Goal: Check status: Check status

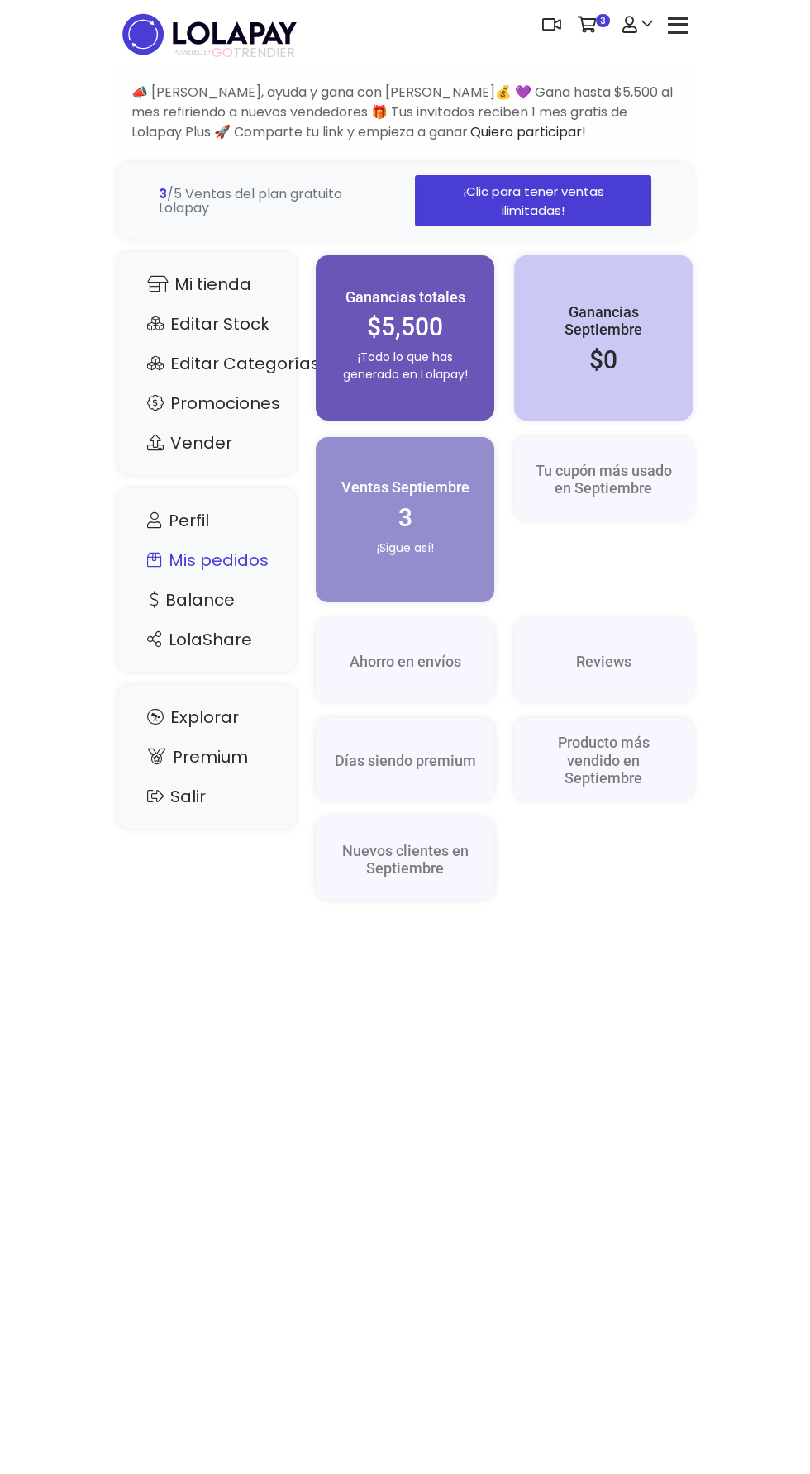
click at [254, 564] on link "Mis pedidos" at bounding box center [206, 560] width 145 height 31
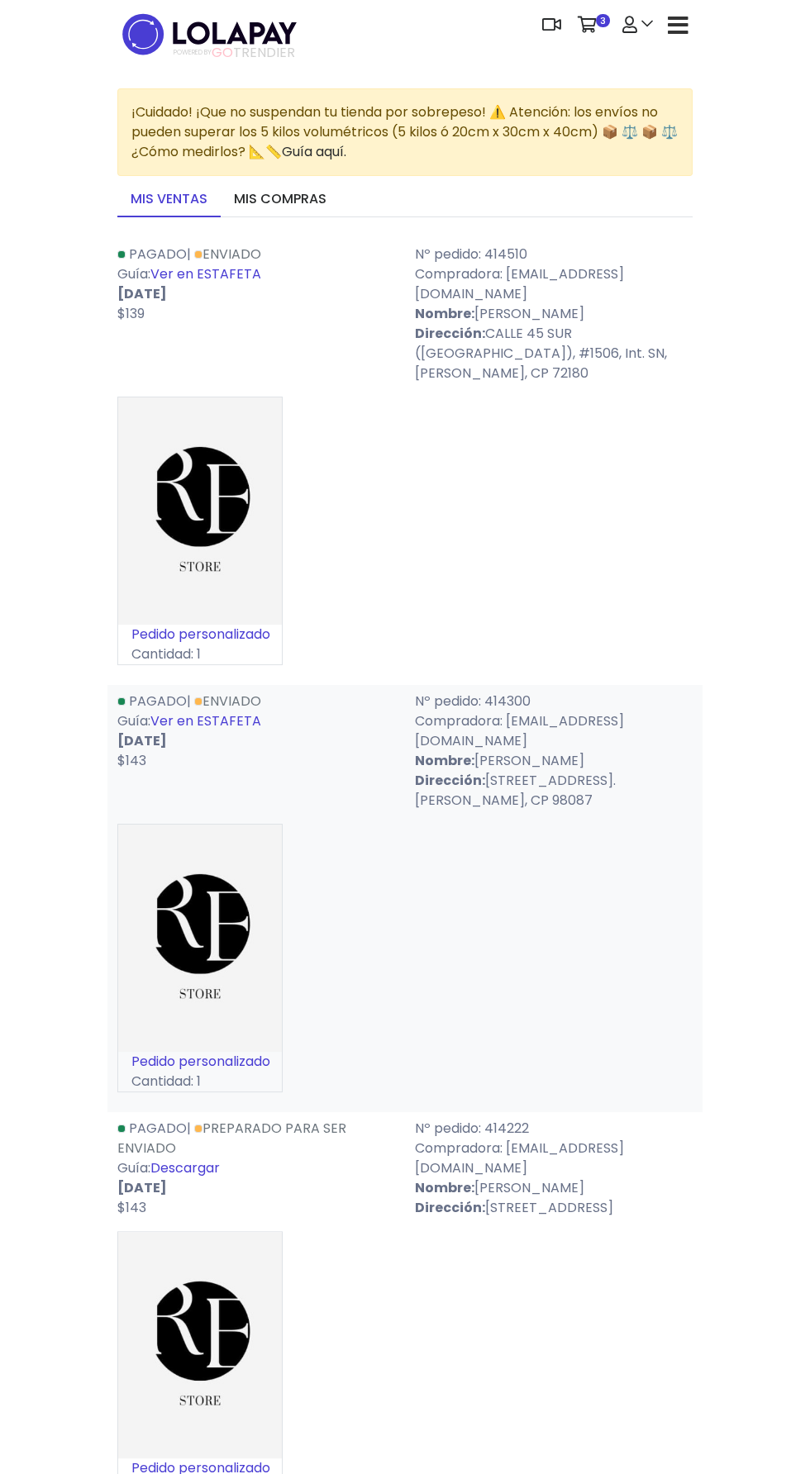
click at [225, 269] on link "Ver en ESTAFETA" at bounding box center [205, 273] width 111 height 19
click at [226, 721] on link "Ver en ESTAFETA" at bounding box center [205, 720] width 111 height 19
click at [283, 205] on link "Mis compras" at bounding box center [280, 200] width 119 height 35
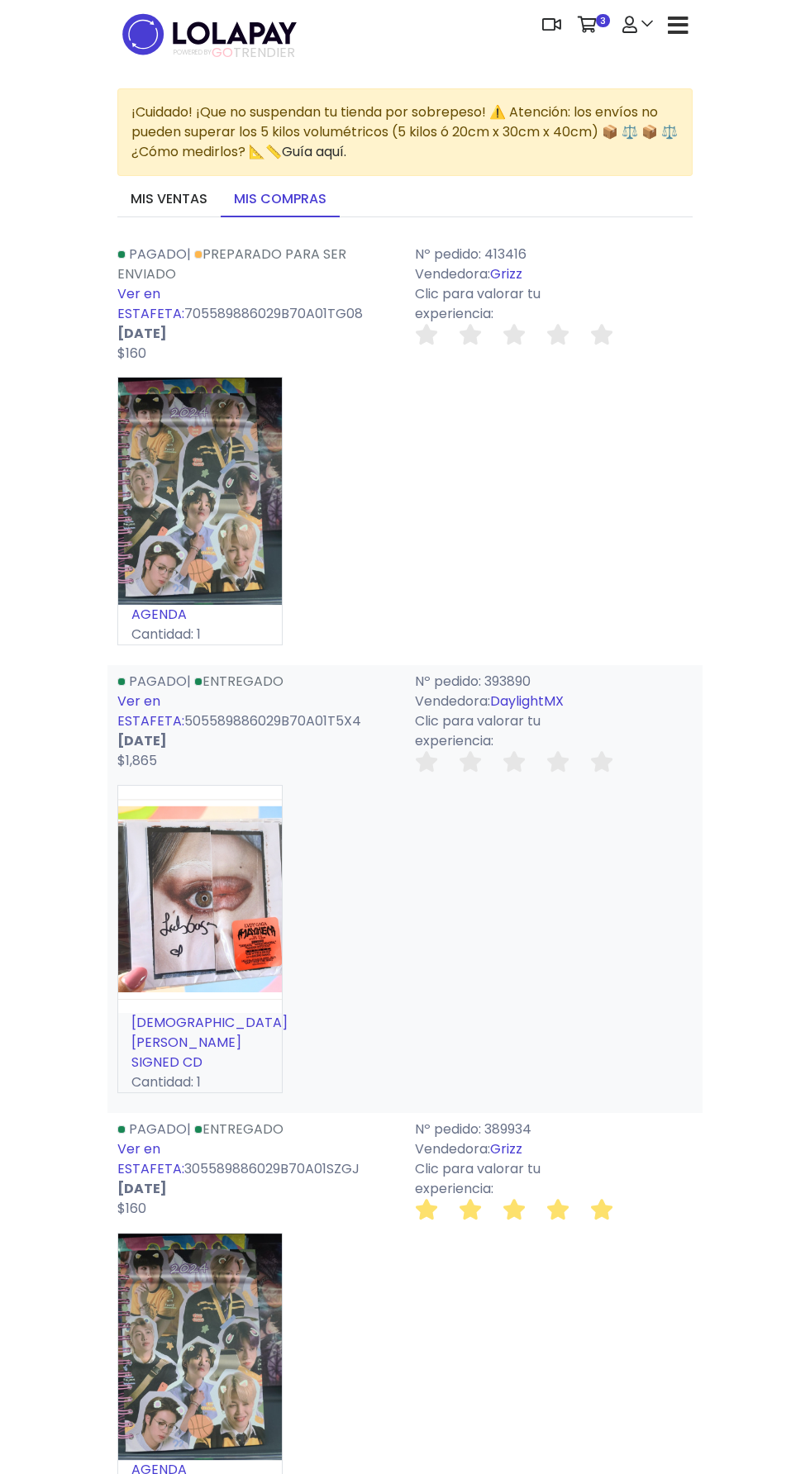
click at [168, 293] on link "Ver en ESTAFETA:" at bounding box center [150, 303] width 67 height 39
